Goal: Book appointment/travel/reservation

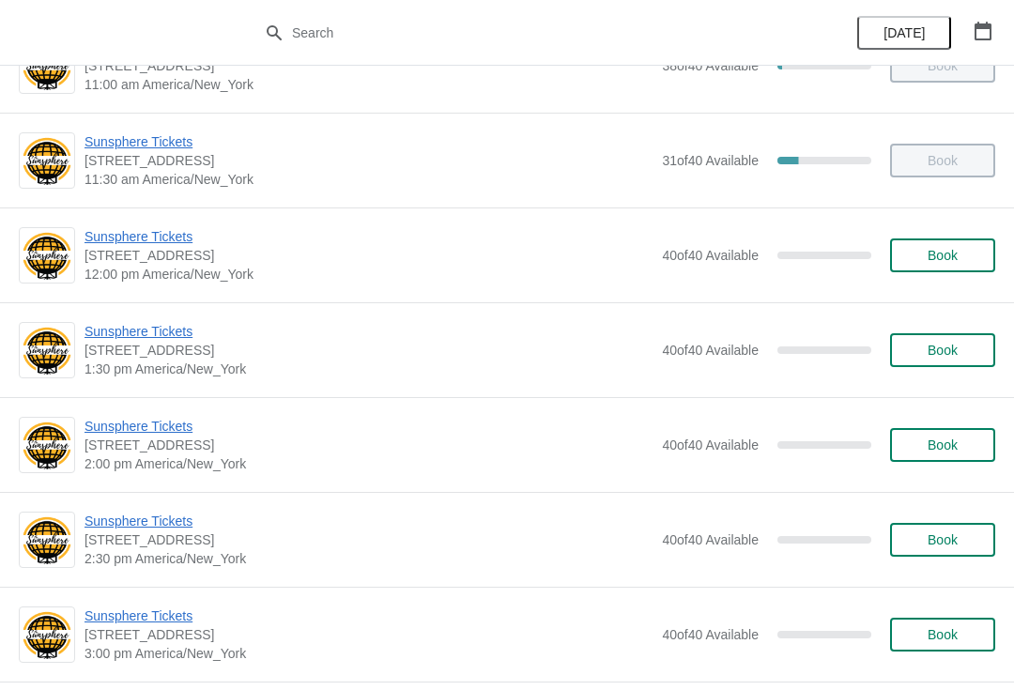
scroll to position [344, 0]
click at [965, 265] on button "Book" at bounding box center [942, 256] width 105 height 34
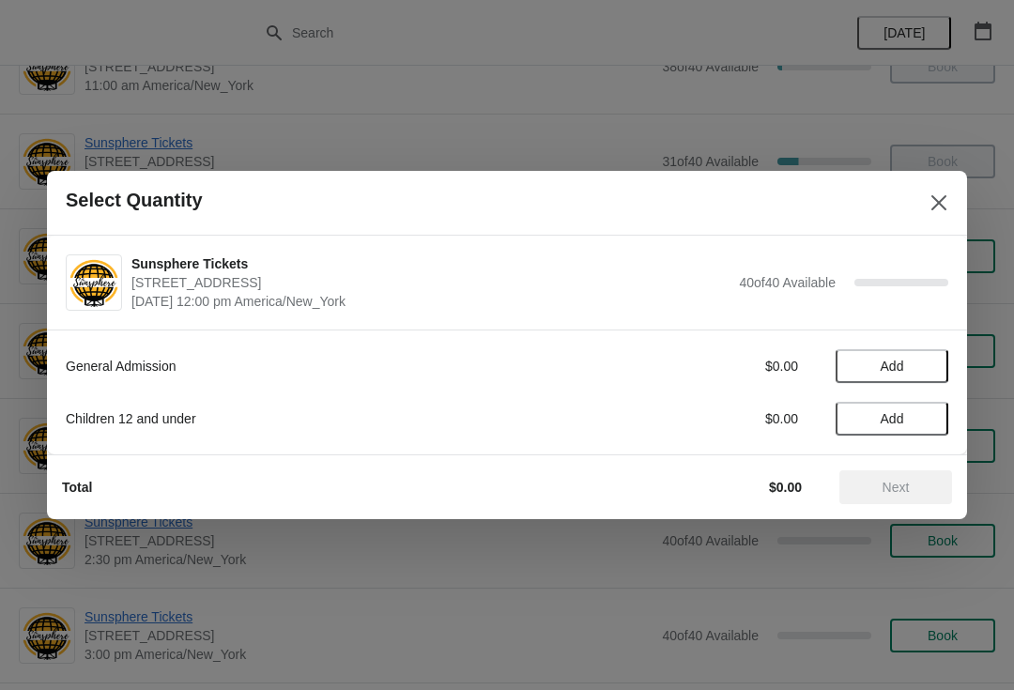
click at [927, 357] on button "Add" at bounding box center [892, 366] width 113 height 34
click at [952, 371] on div "General Admission $10.00 1 Children 12 and under $0.00 Add" at bounding box center [507, 392] width 920 height 125
click at [919, 373] on icon at bounding box center [925, 367] width 20 height 20
click at [896, 502] on button "Next" at bounding box center [896, 488] width 113 height 34
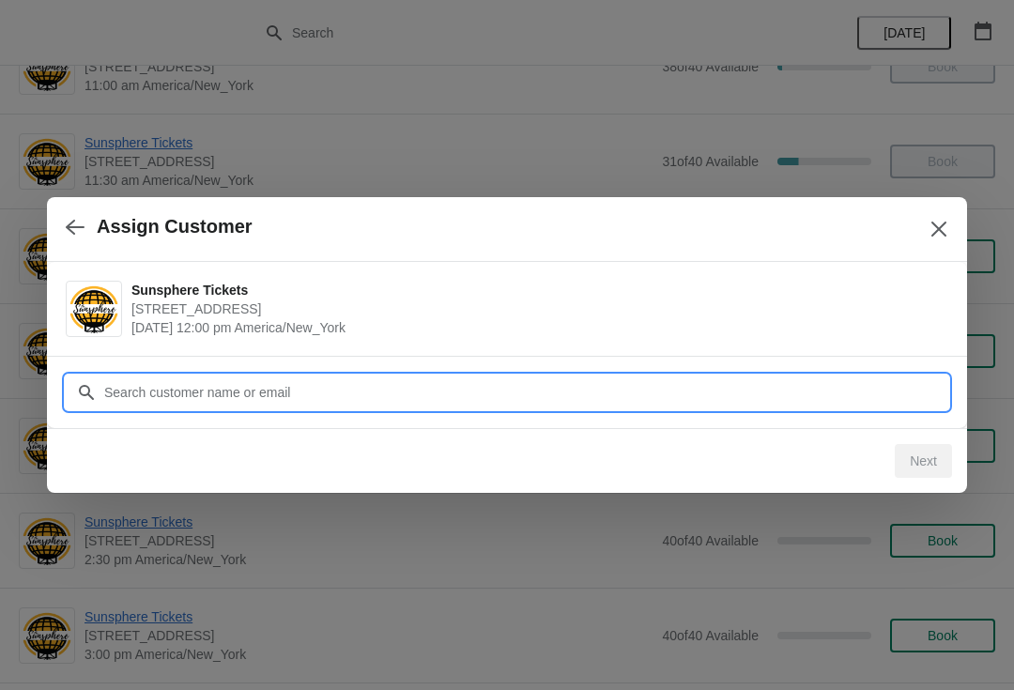
click at [573, 390] on input "Customer" at bounding box center [525, 393] width 845 height 34
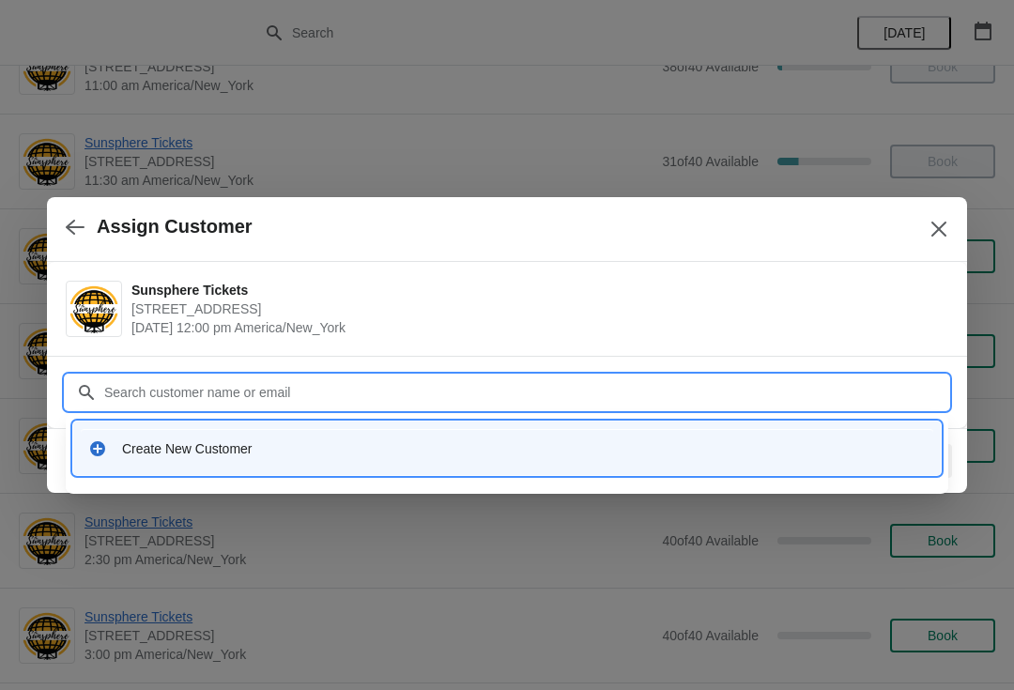
click at [559, 460] on div "Create New Customer" at bounding box center [507, 448] width 853 height 39
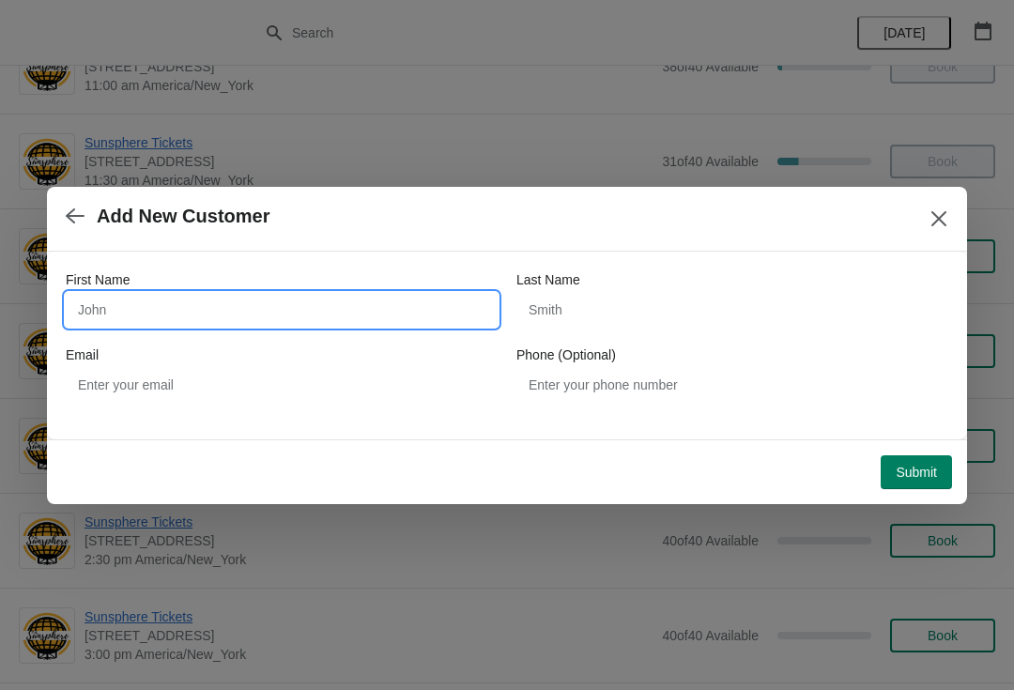
click at [375, 318] on input "First Name" at bounding box center [282, 310] width 432 height 34
type input "W"
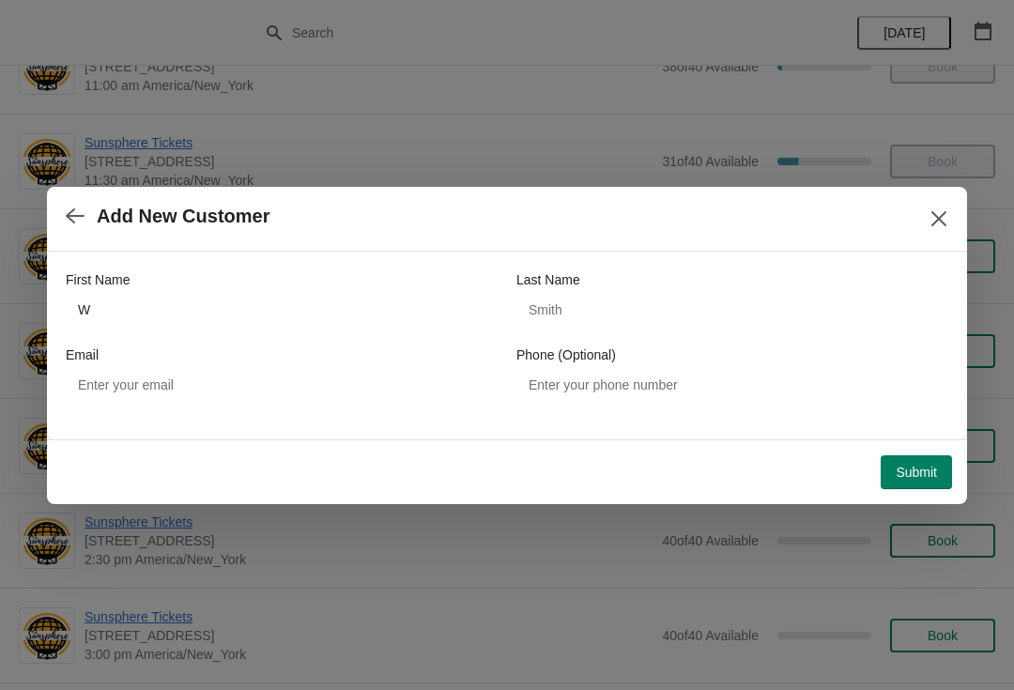
click at [932, 473] on span "Submit" at bounding box center [916, 472] width 41 height 15
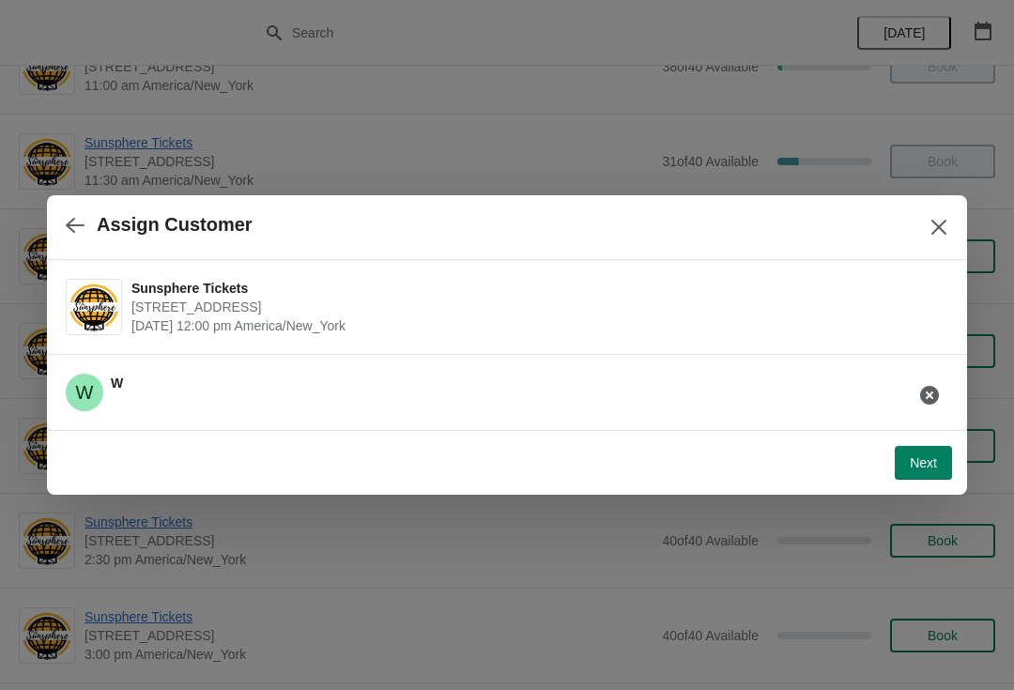
click at [924, 456] on span "Next" at bounding box center [923, 463] width 27 height 15
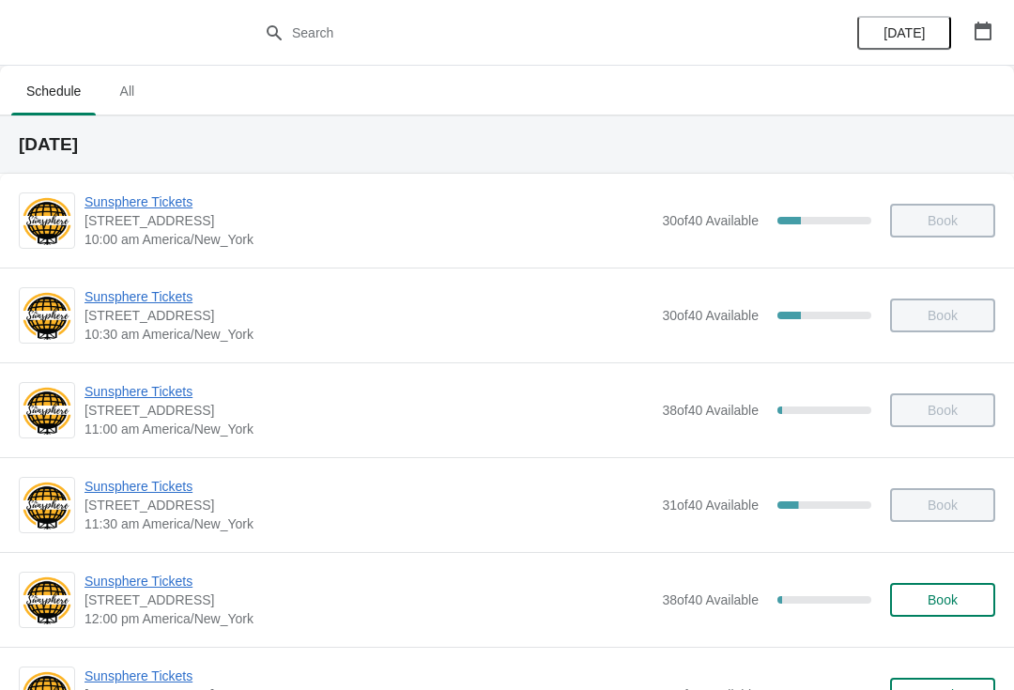
click at [954, 595] on span "Book" at bounding box center [943, 600] width 30 height 15
